Goal: Information Seeking & Learning: Learn about a topic

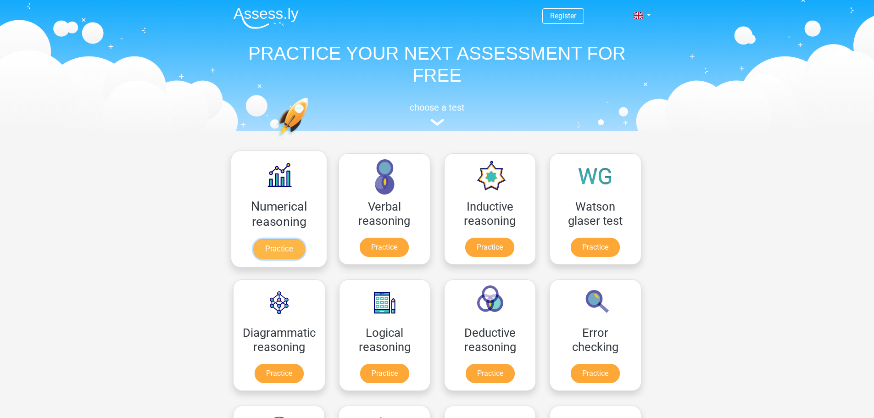
click at [269, 249] on link "Practice" at bounding box center [278, 249] width 51 height 20
click at [368, 243] on link "Practice" at bounding box center [383, 249] width 51 height 20
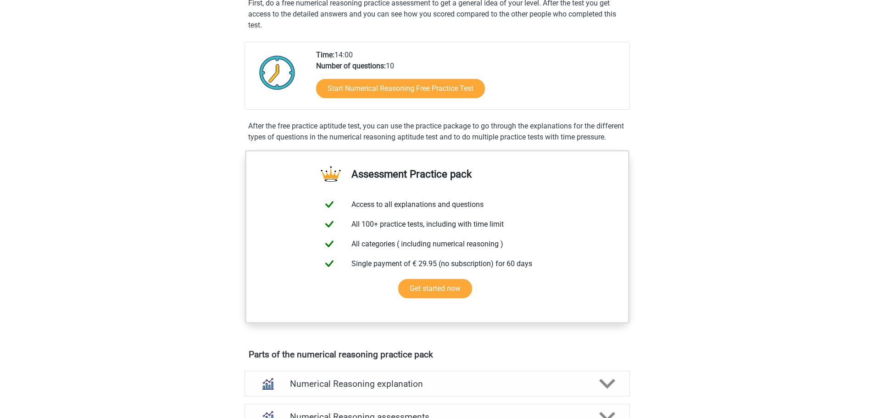
scroll to position [184, 0]
click at [438, 91] on link "Start Numerical Reasoning Free Practice Test" at bounding box center [400, 88] width 194 height 22
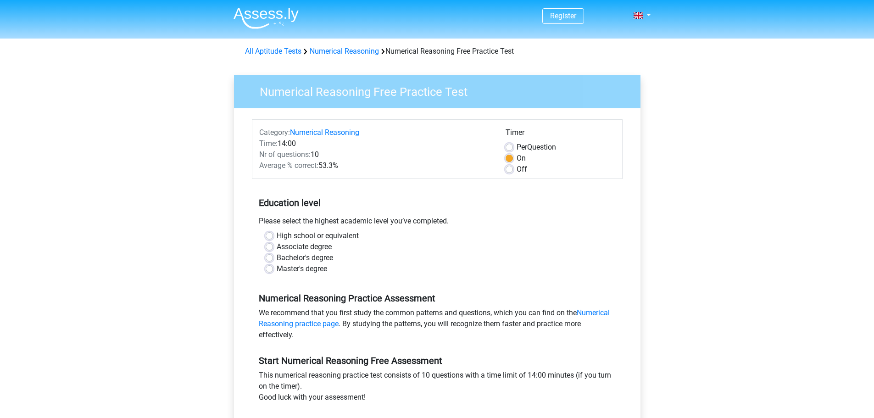
click at [277, 235] on label "High school or equivalent" at bounding box center [318, 235] width 82 height 11
click at [266, 235] on input "High school or equivalent" at bounding box center [269, 234] width 7 height 9
radio input "true"
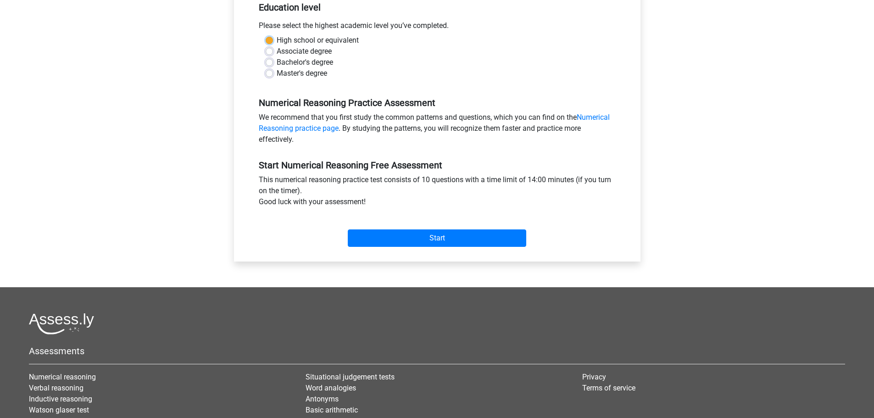
scroll to position [229, 0]
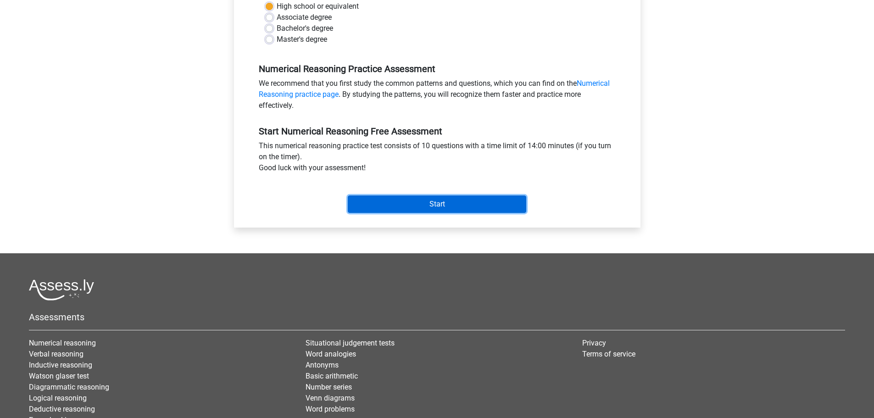
click at [451, 204] on input "Start" at bounding box center [437, 203] width 179 height 17
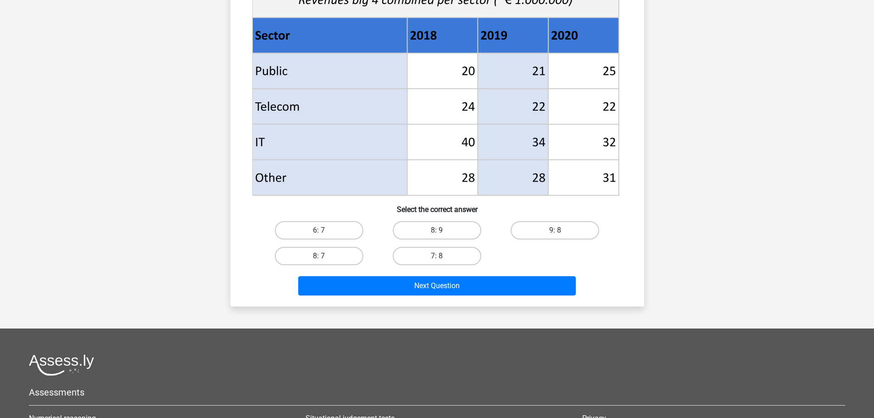
scroll to position [367, 0]
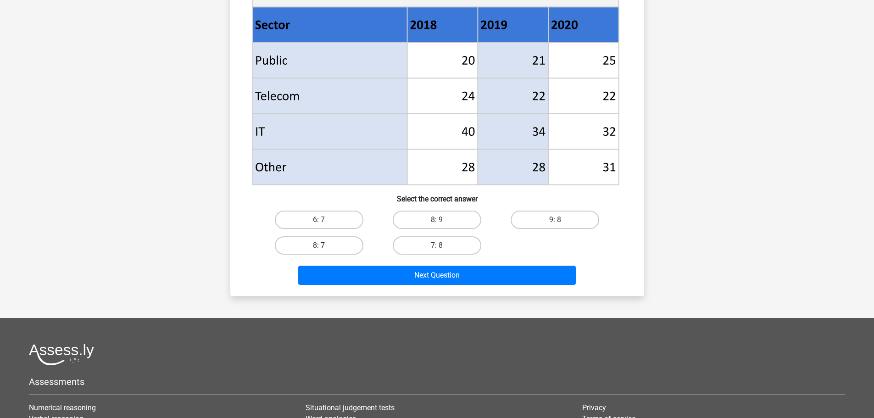
click at [308, 244] on label "8: 7" at bounding box center [319, 245] width 89 height 18
click at [319, 246] on input "8: 7" at bounding box center [322, 249] width 6 height 6
radio input "true"
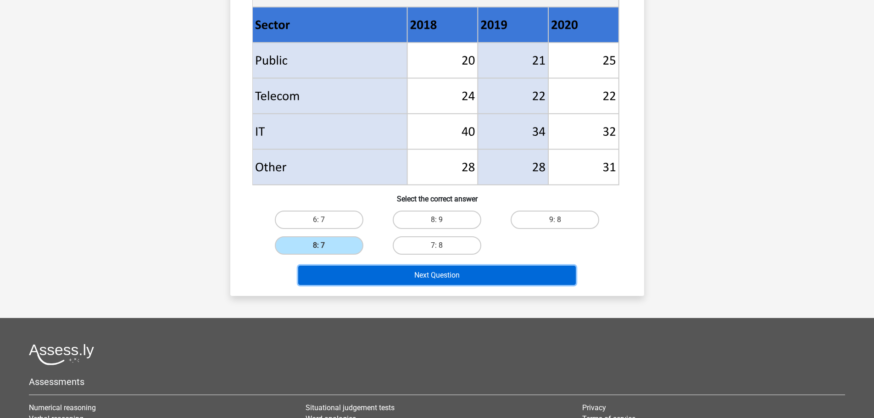
click at [420, 273] on button "Next Question" at bounding box center [437, 275] width 278 height 19
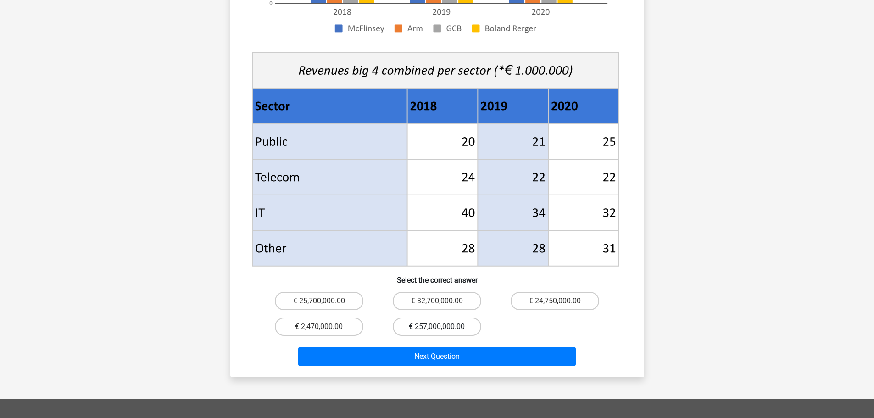
scroll to position [321, 0]
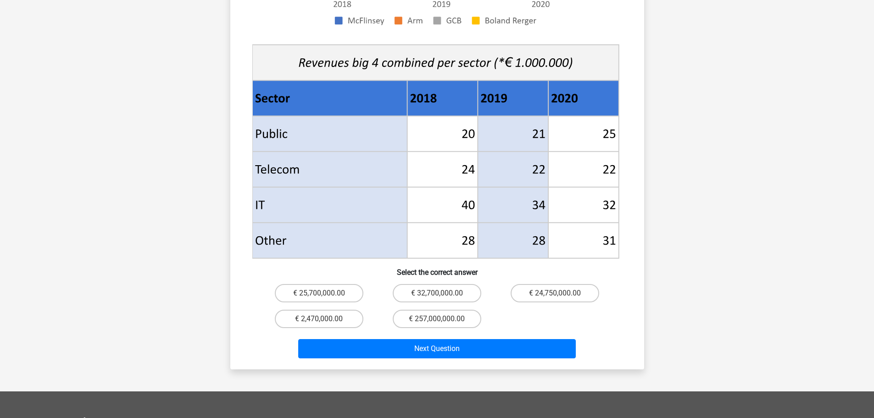
click at [320, 293] on input "€ 25,700,000.00" at bounding box center [322, 296] width 6 height 6
radio input "true"
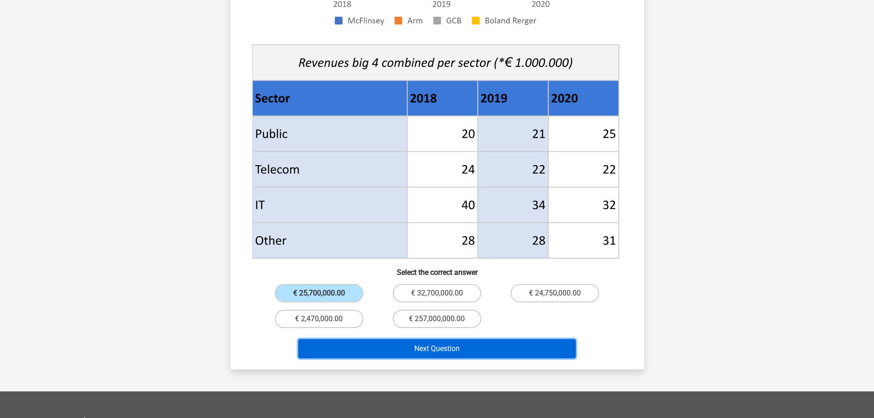
click at [427, 339] on button "Next Question" at bounding box center [437, 348] width 278 height 19
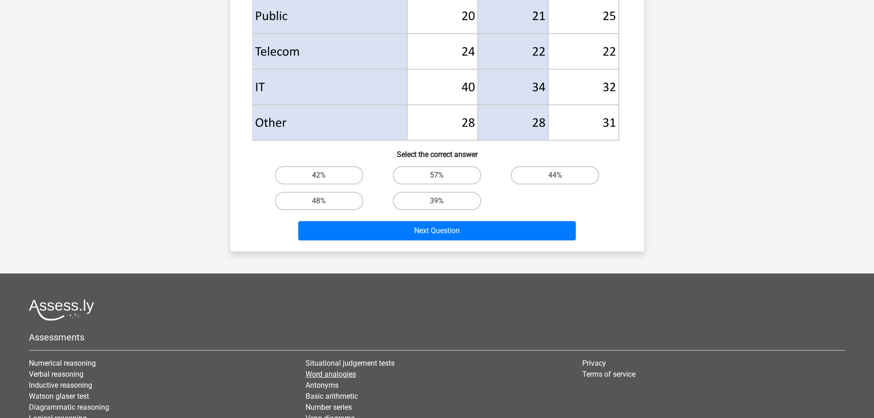
scroll to position [413, 0]
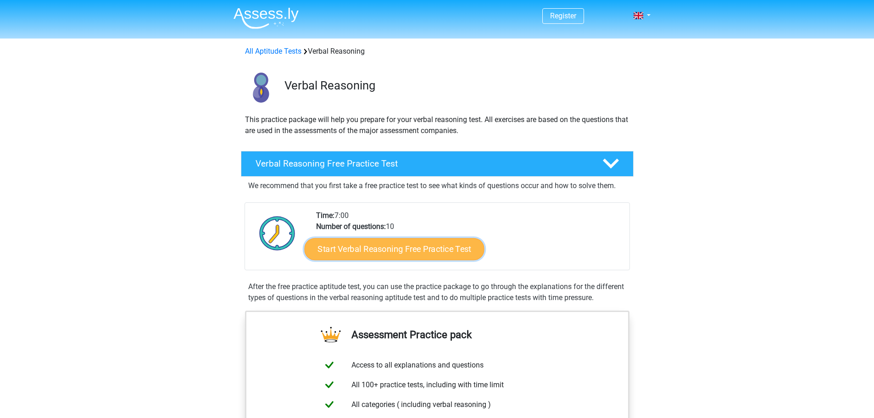
click at [399, 253] on link "Start Verbal Reasoning Free Practice Test" at bounding box center [394, 249] width 180 height 22
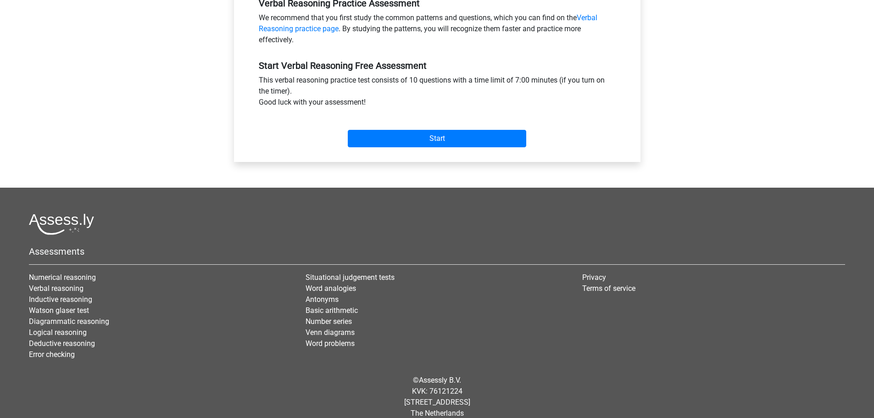
scroll to position [307, 0]
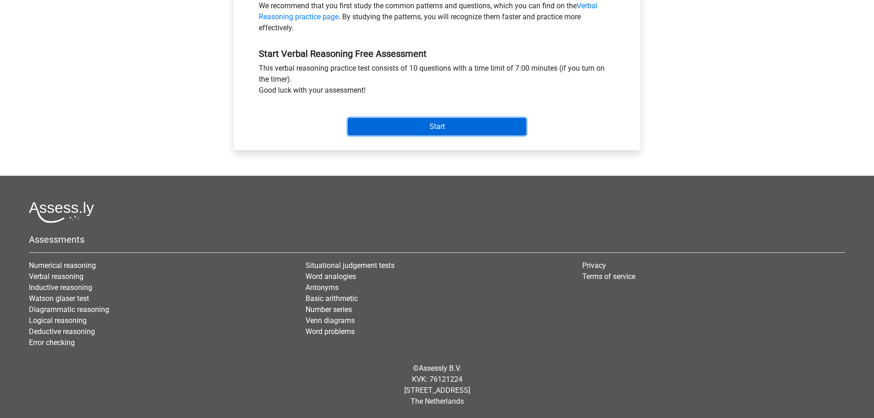
click at [432, 128] on input "Start" at bounding box center [437, 126] width 179 height 17
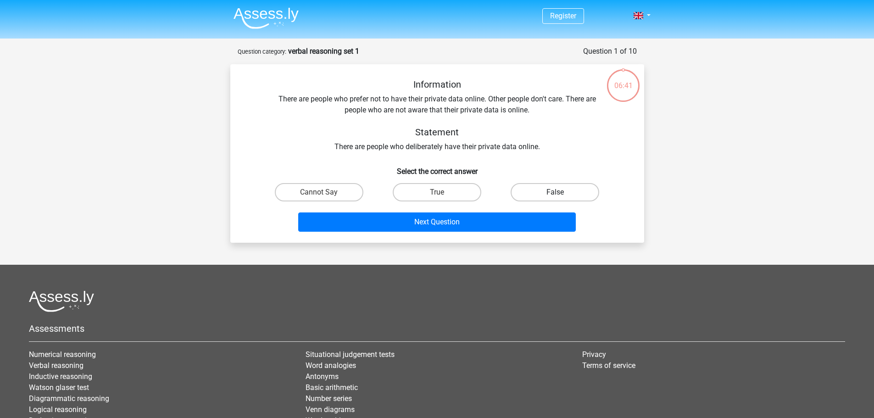
click at [546, 200] on label "False" at bounding box center [555, 192] width 89 height 18
click at [555, 198] on input "False" at bounding box center [558, 195] width 6 height 6
radio input "true"
click at [476, 235] on div "Next Question" at bounding box center [437, 223] width 354 height 23
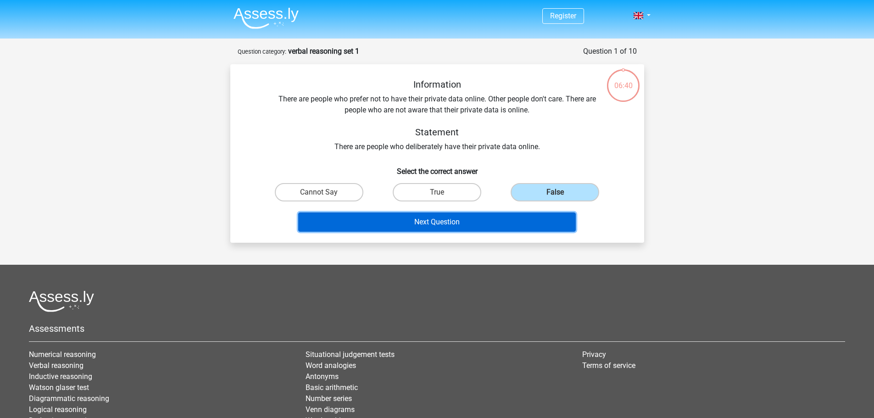
click at [476, 224] on button "Next Question" at bounding box center [437, 221] width 278 height 19
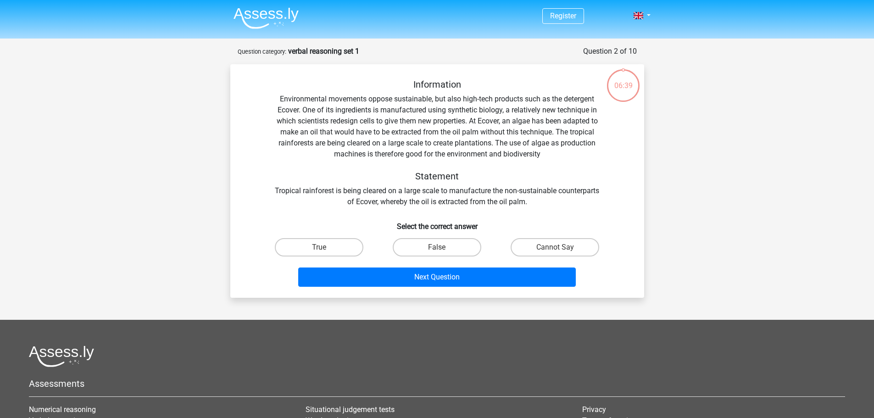
scroll to position [46, 0]
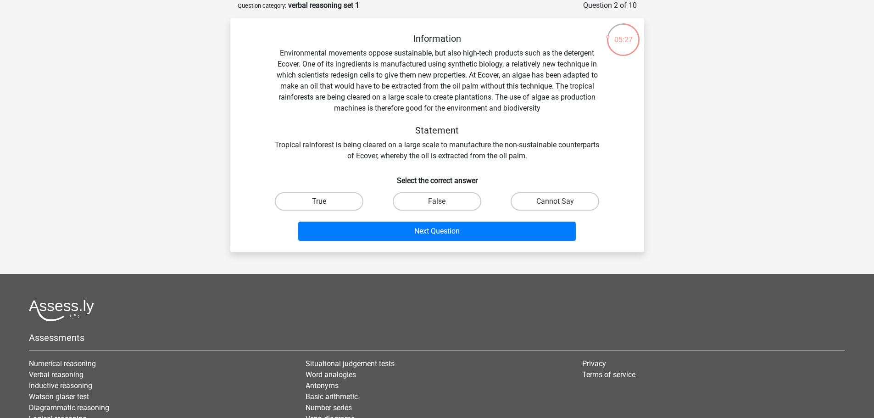
click at [347, 204] on label "True" at bounding box center [319, 201] width 89 height 18
click at [325, 204] on input "True" at bounding box center [322, 204] width 6 height 6
radio input "true"
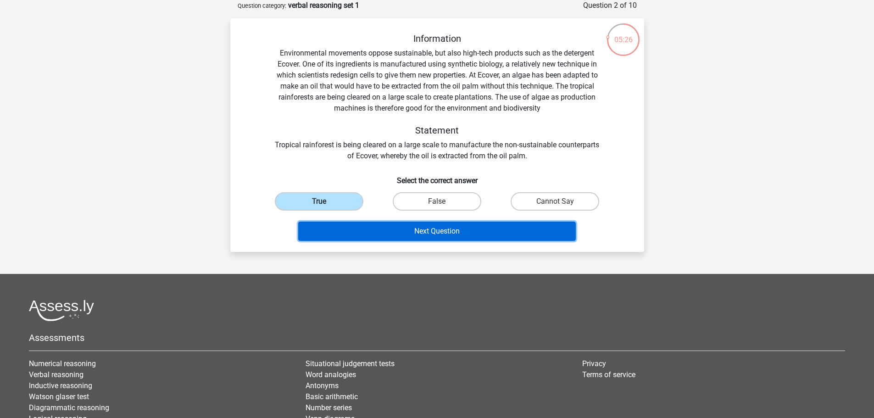
click at [427, 232] on button "Next Question" at bounding box center [437, 231] width 278 height 19
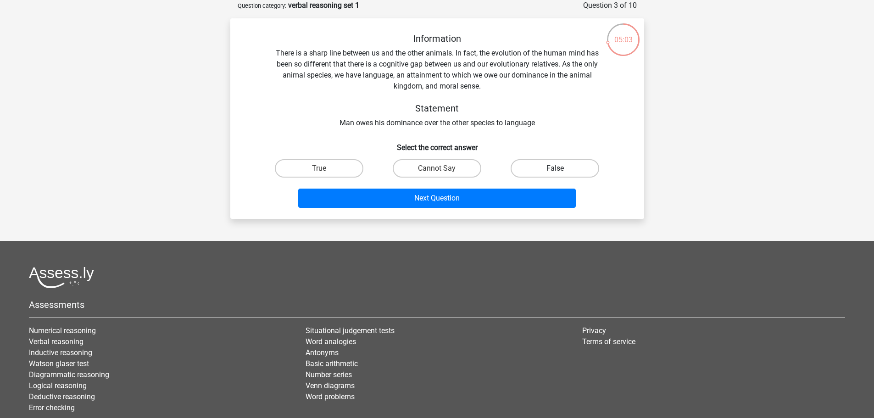
click at [582, 163] on label "False" at bounding box center [555, 168] width 89 height 18
click at [561, 168] on input "False" at bounding box center [558, 171] width 6 height 6
radio input "true"
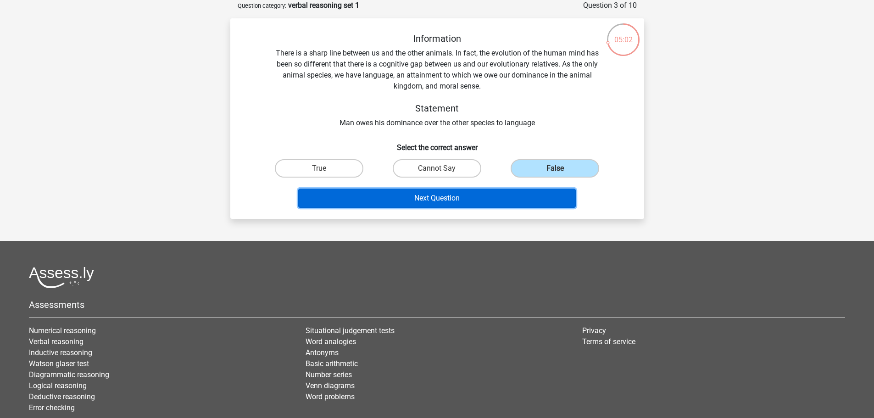
click at [430, 194] on button "Next Question" at bounding box center [437, 198] width 278 height 19
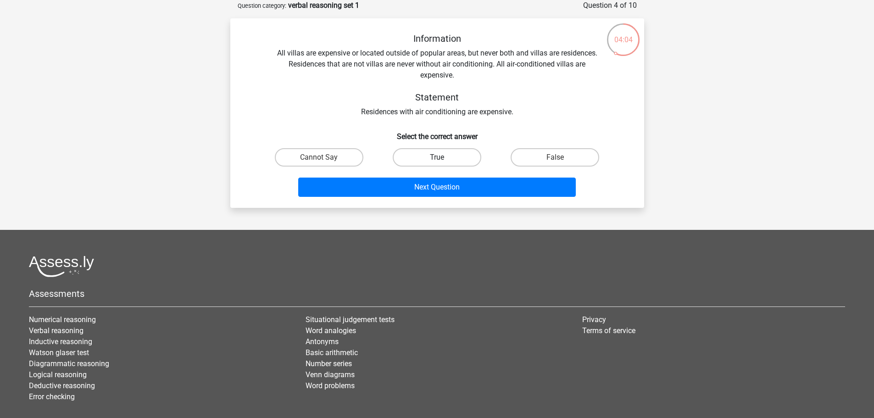
click at [446, 162] on label "True" at bounding box center [437, 157] width 89 height 18
click at [443, 162] on input "True" at bounding box center [440, 160] width 6 height 6
radio input "true"
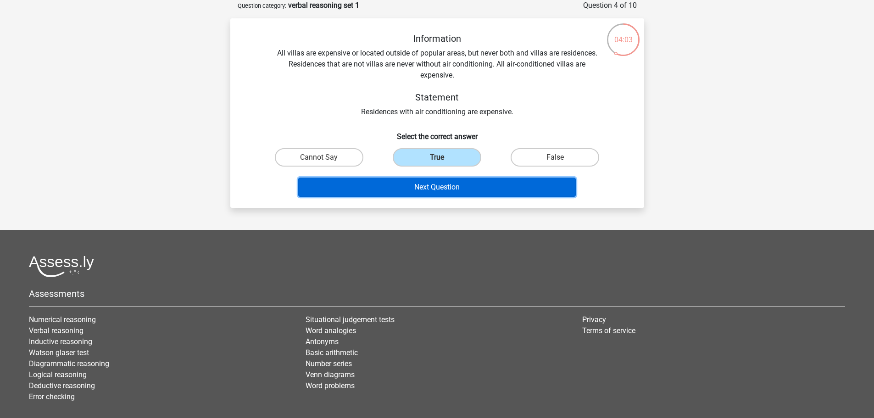
click at [439, 188] on button "Next Question" at bounding box center [437, 187] width 278 height 19
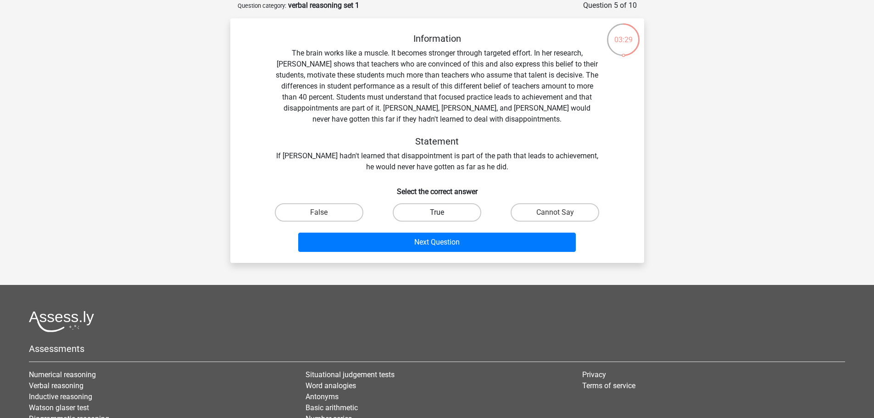
click at [448, 215] on label "True" at bounding box center [437, 212] width 89 height 18
click at [443, 215] on input "True" at bounding box center [440, 215] width 6 height 6
radio input "true"
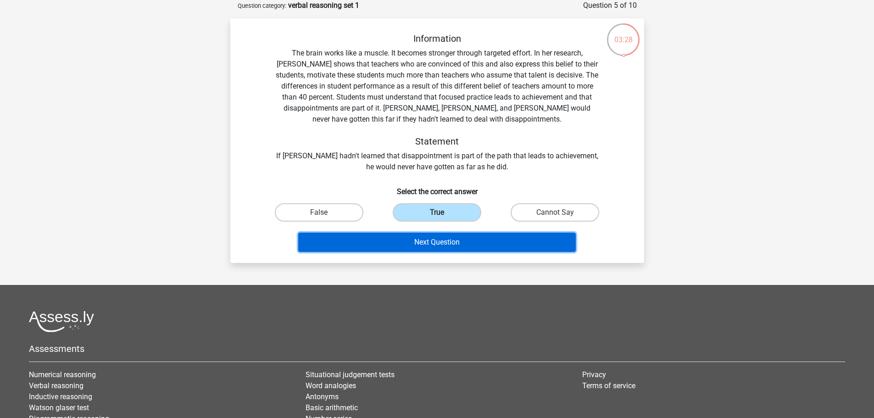
click at [435, 240] on button "Next Question" at bounding box center [437, 242] width 278 height 19
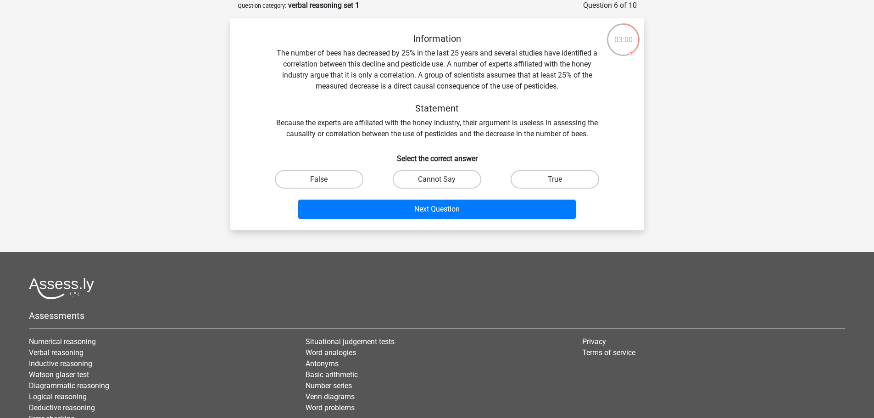
click at [530, 170] on div "True" at bounding box center [555, 180] width 118 height 26
click at [543, 177] on label "True" at bounding box center [555, 179] width 89 height 18
click at [555, 179] on input "True" at bounding box center [558, 182] width 6 height 6
radio input "true"
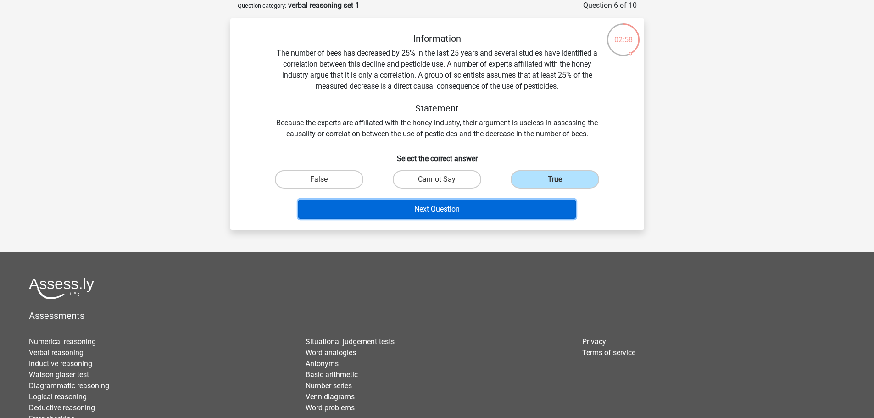
click at [463, 206] on button "Next Question" at bounding box center [437, 209] width 278 height 19
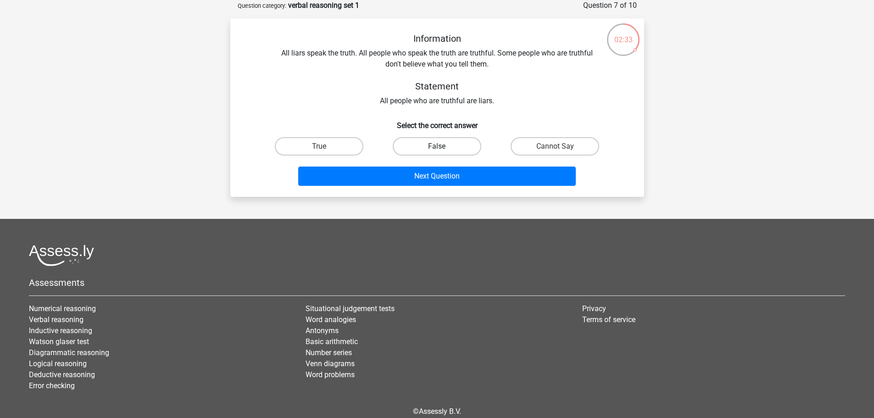
click at [428, 140] on label "False" at bounding box center [437, 146] width 89 height 18
click at [437, 146] on input "False" at bounding box center [440, 149] width 6 height 6
radio input "true"
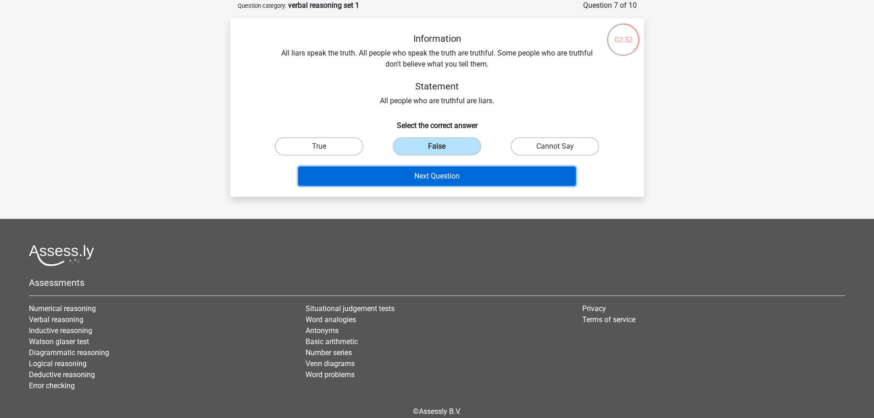
click at [441, 174] on button "Next Question" at bounding box center [437, 176] width 278 height 19
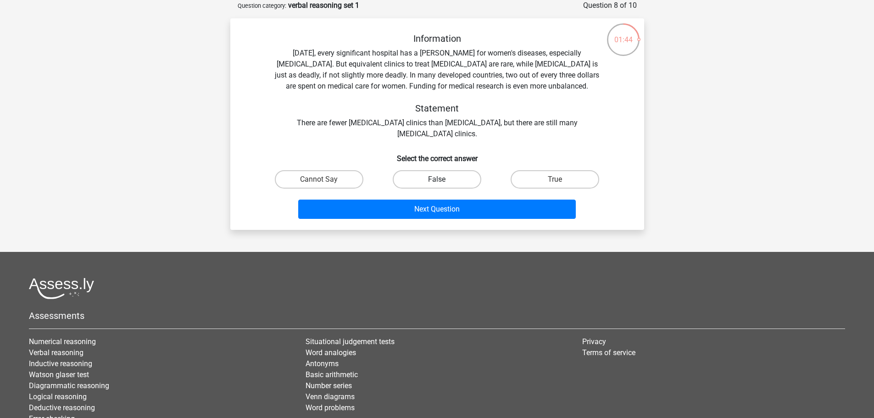
click at [429, 177] on label "False" at bounding box center [437, 179] width 89 height 18
click at [437, 179] on input "False" at bounding box center [440, 182] width 6 height 6
radio input "true"
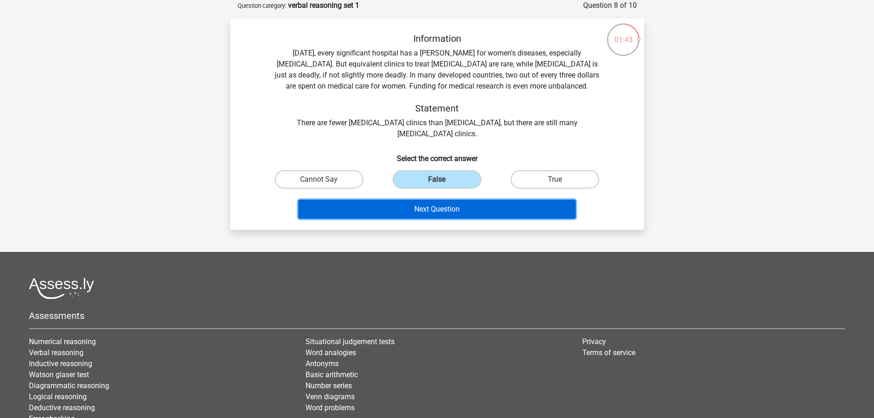
click at [433, 207] on button "Next Question" at bounding box center [437, 209] width 278 height 19
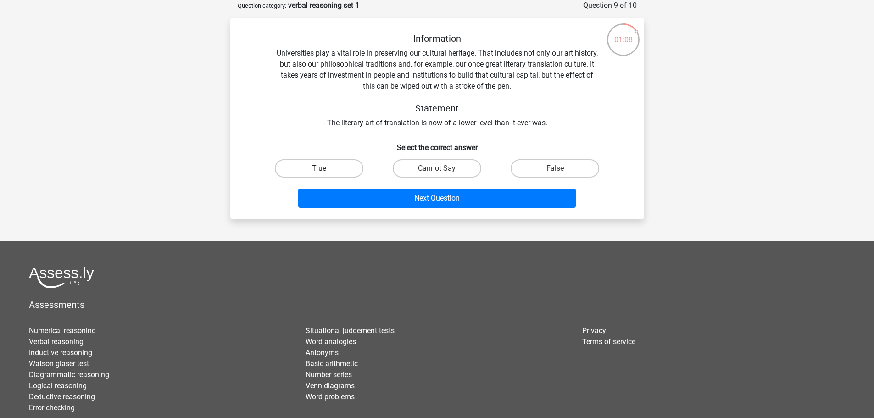
click at [314, 170] on label "True" at bounding box center [319, 168] width 89 height 18
click at [319, 170] on input "True" at bounding box center [322, 171] width 6 height 6
radio input "true"
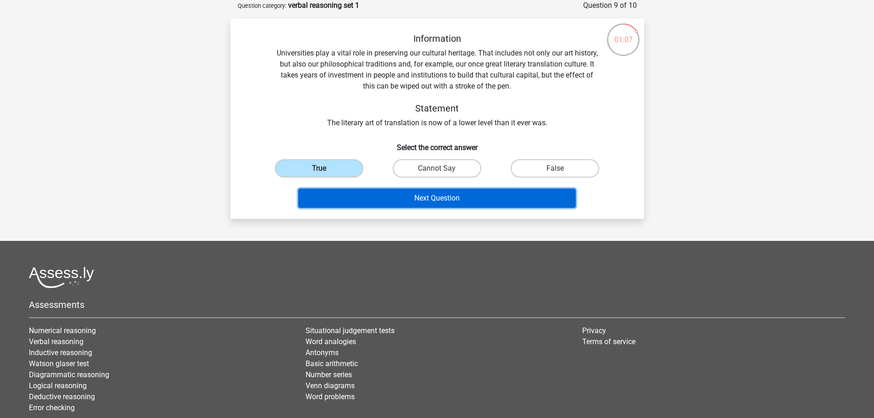
click at [466, 199] on button "Next Question" at bounding box center [437, 198] width 278 height 19
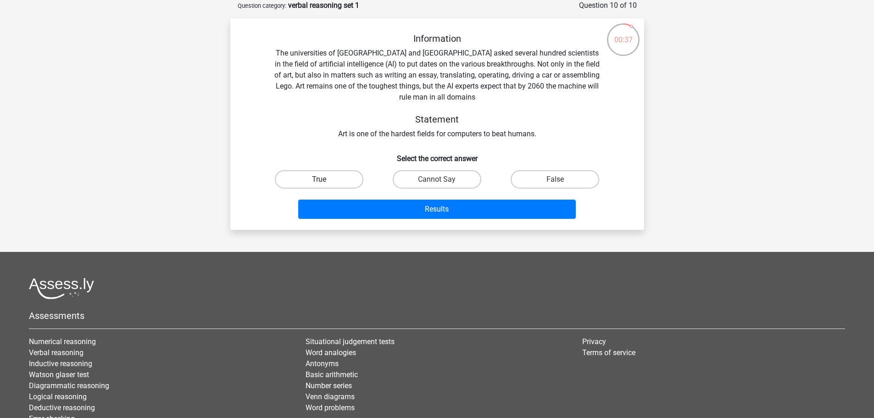
drag, startPoint x: 309, startPoint y: 181, endPoint x: 314, endPoint y: 183, distance: 4.8
click at [310, 181] on label "True" at bounding box center [319, 179] width 89 height 18
click at [319, 181] on input "True" at bounding box center [322, 182] width 6 height 6
radio input "true"
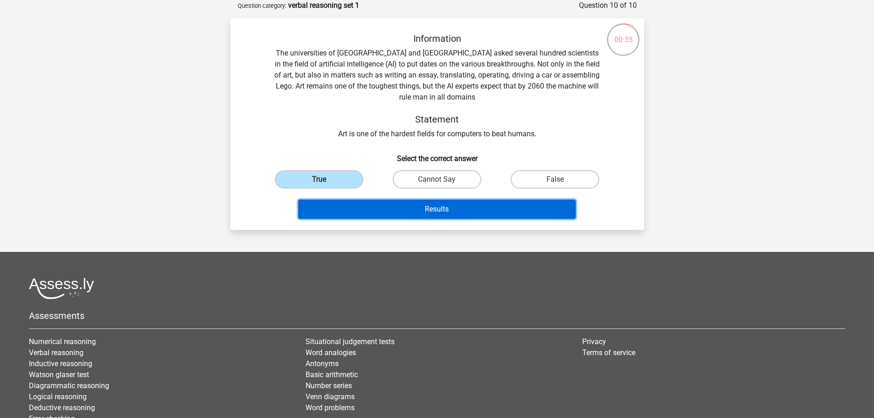
click at [452, 203] on button "Results" at bounding box center [437, 209] width 278 height 19
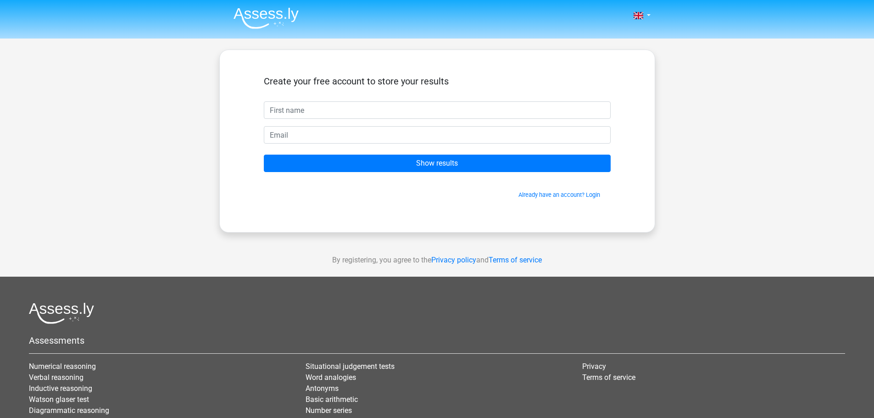
click at [355, 111] on input "text" at bounding box center [437, 109] width 347 height 17
type input "Lia"
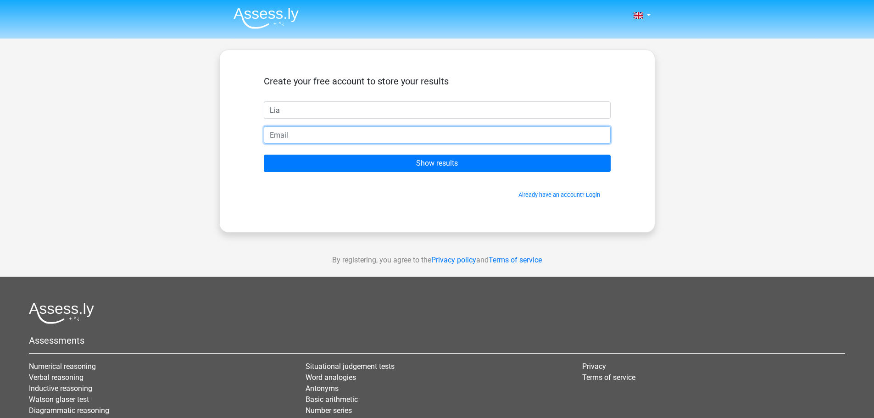
click at [318, 135] on input "email" at bounding box center [437, 134] width 347 height 17
type input "lia.jennings@bigpond.com"
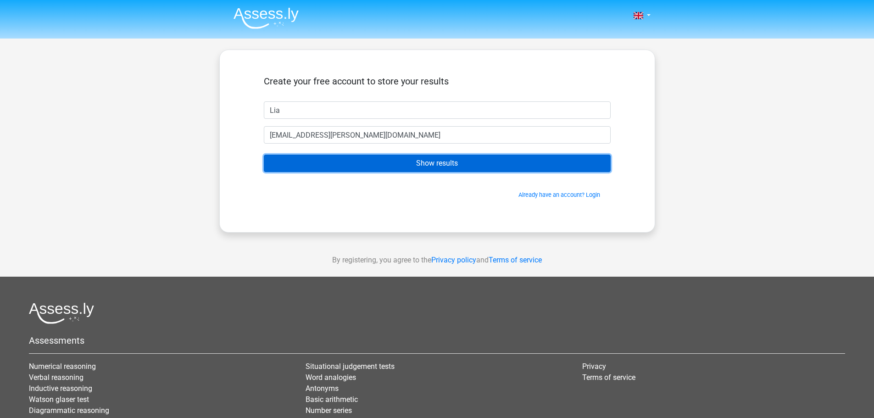
click at [439, 166] on input "Show results" at bounding box center [437, 163] width 347 height 17
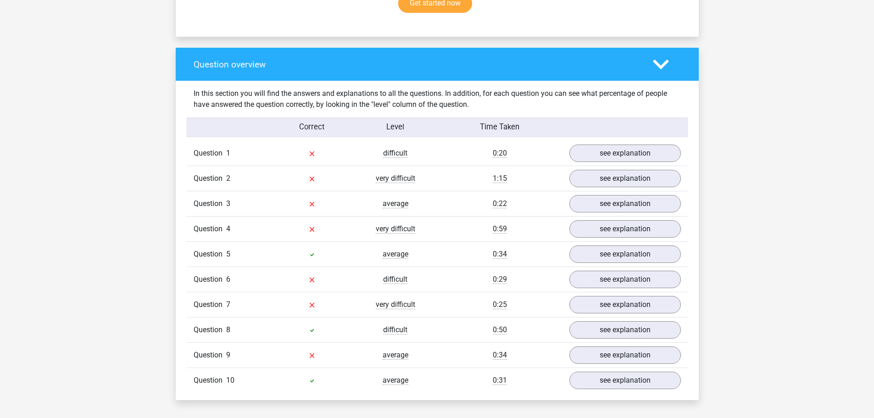
scroll to position [642, 0]
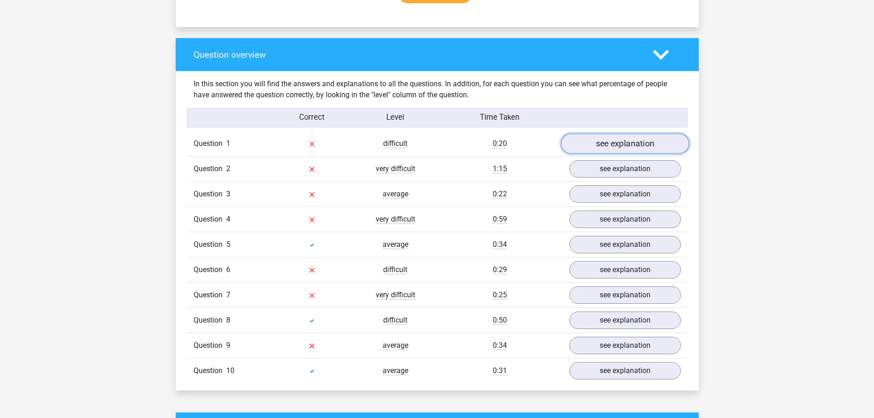
click at [641, 139] on link "see explanation" at bounding box center [625, 144] width 128 height 20
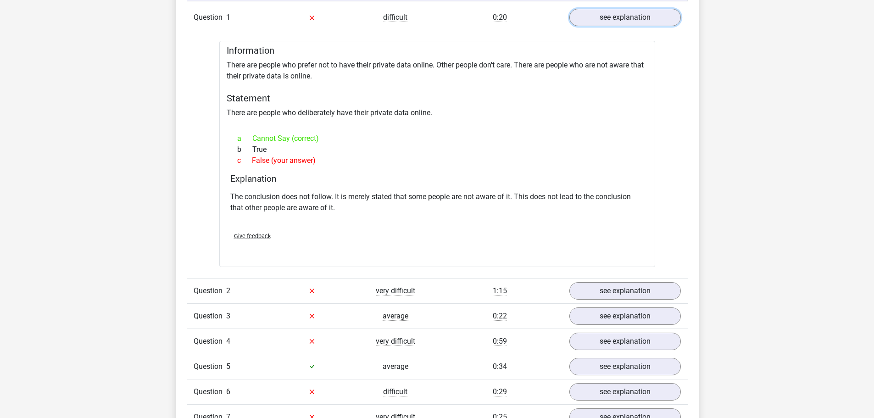
scroll to position [780, 0]
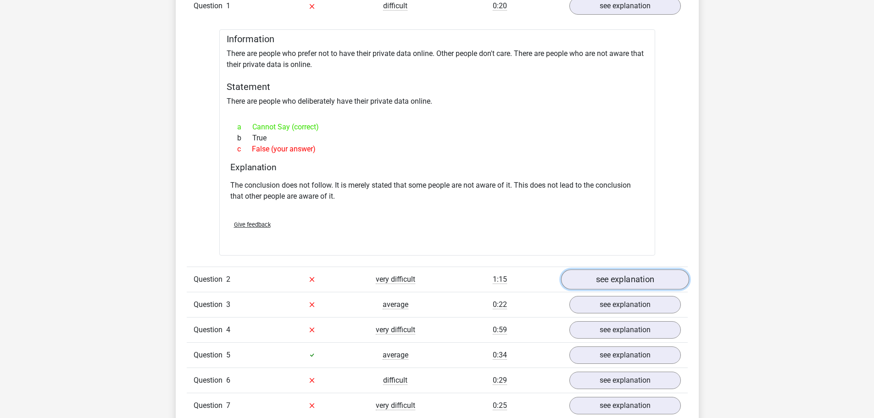
click at [614, 285] on link "see explanation" at bounding box center [625, 279] width 128 height 20
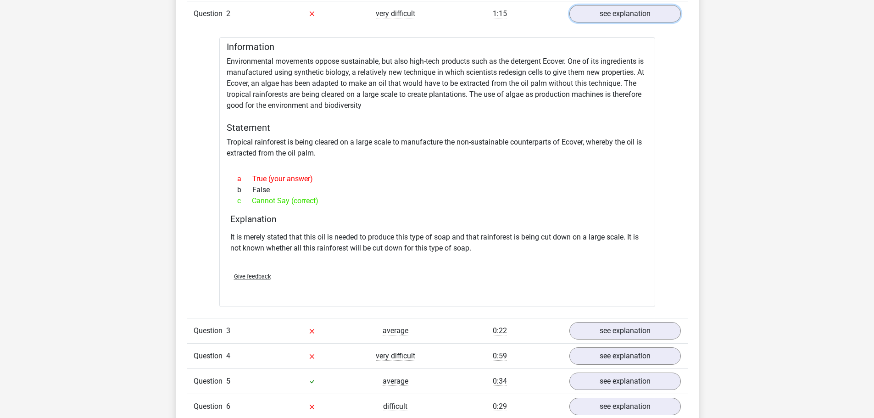
scroll to position [1055, 0]
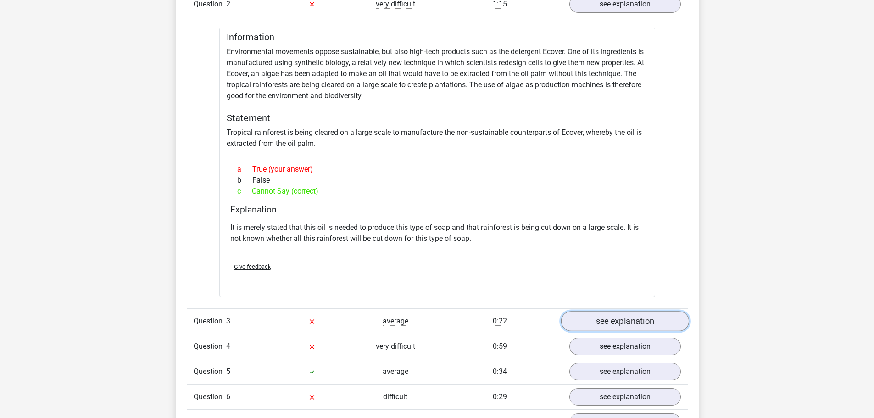
click at [608, 316] on link "see explanation" at bounding box center [625, 321] width 128 height 20
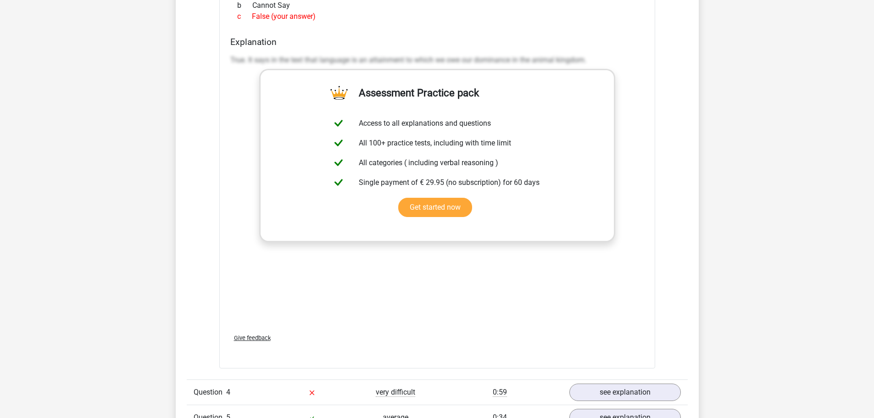
scroll to position [1560, 0]
